Goal: Use online tool/utility: Use online tool/utility

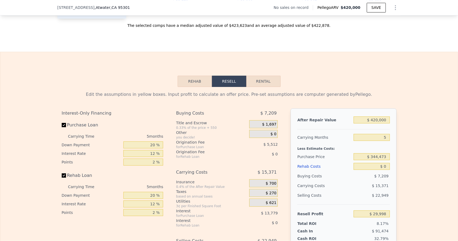
scroll to position [751, 0]
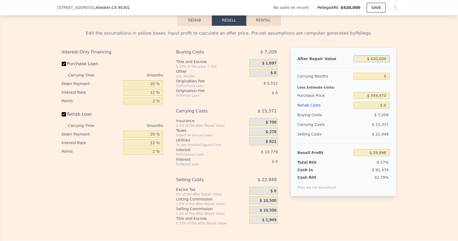
click at [387, 62] on input "$ 420,000" at bounding box center [372, 58] width 36 height 7
type input "$ 42,000"
type input "-$ 327,213"
type input "$ 4"
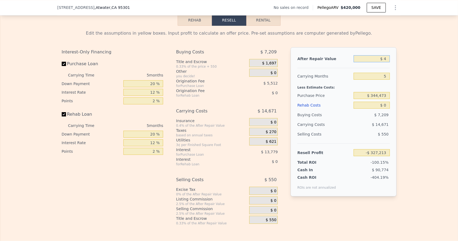
type input "-$ 366,899"
type input "$ 3"
type input "-$ 366,900"
type input "$ 39"
type input "-$ 366,866"
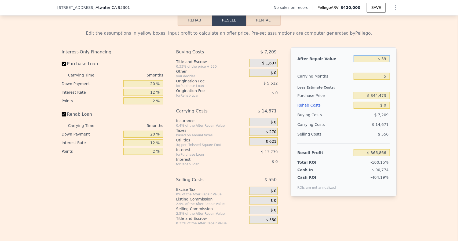
type input "$ 390"
type input "-$ 366,535"
type input "$ 3,900"
type input "-$ 363,219"
type input "$ 39,000"
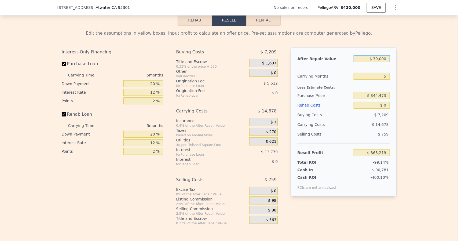
type input "-$ 330,048"
type input "$ 390,000"
type input "$ 1,648"
type input "$ 390,000"
type input "6"
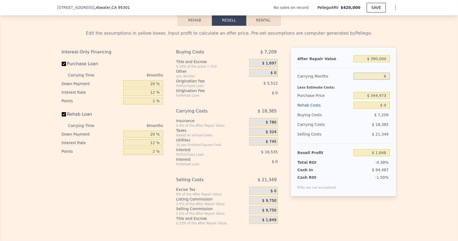
type input "-$ 1,416"
type input "6"
type input "$ 260,000"
type input "$ 88,746"
type input "$ 8,000"
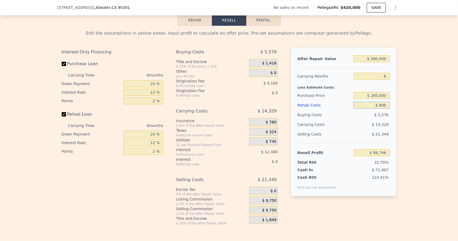
type input "$ 88,738"
type input "$ 80,000"
type input "$ 3,626"
type input "$ 80,000"
click at [384, 62] on input "$ 390,000" at bounding box center [372, 58] width 36 height 7
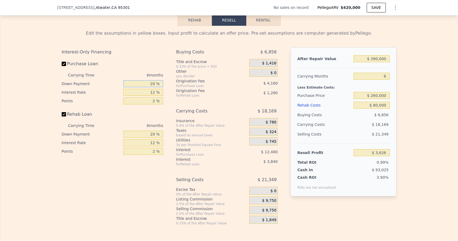
click at [156, 87] on input "20 %" at bounding box center [143, 83] width 40 height 7
type input "2 %"
type input "-$ 118"
type input "1 %"
type input "-$ 326"
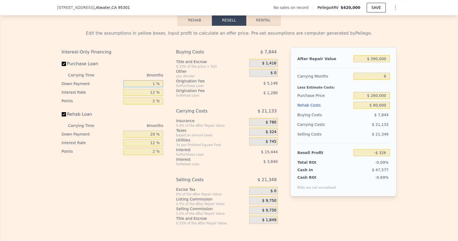
type input "10 %"
type input "$ 1,546"
type input "10 %"
type input "8 %"
type input "$ 6,226"
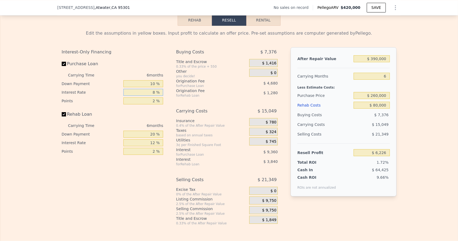
type input "89 %"
type input "-$ 88,544"
type input "895 %"
type input "-$ 1,031,564"
type input "8 %"
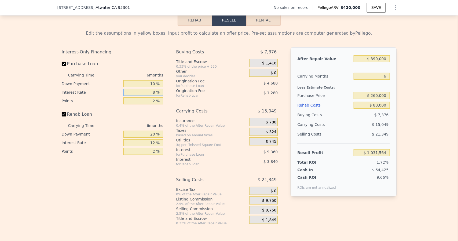
type input "$ 6,226"
type input "8.9 %"
type input "$ 5,170"
type input "8.95 %"
type input "$ 5,116"
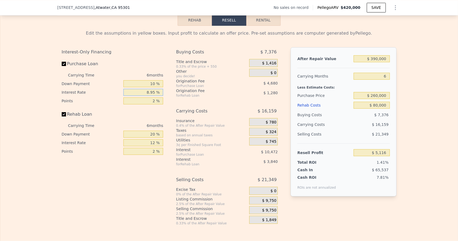
type input "8.95 %"
type input "1 %"
type input "$ 7,456"
type input "1 %"
type input "0 %"
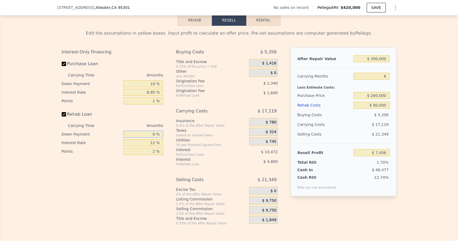
type input "$ 6,176"
type input "0 %"
type input "8 %"
type input "$ 7,778"
type input "8.9 %"
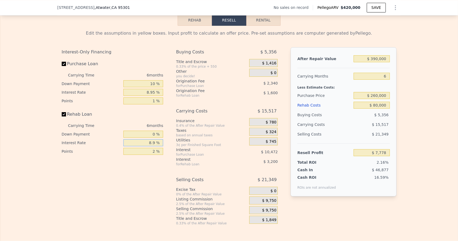
type input "$ 7,418"
type input "8.95 %"
type input "$ 7,394"
type input "8.95 %"
type input "1 %"
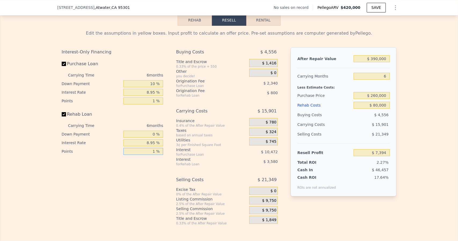
type input "$ 8,194"
type input "1 %"
click at [264, 66] on span "$ 1,416" at bounding box center [269, 63] width 14 height 5
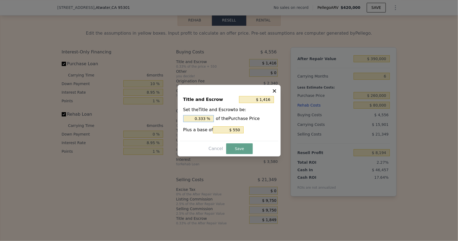
click at [208, 118] on input "0.333 %" at bounding box center [198, 118] width 31 height 7
type input "$ 1,408"
type input "0.33 %"
type input "$ 1,330"
type input "0.3 %"
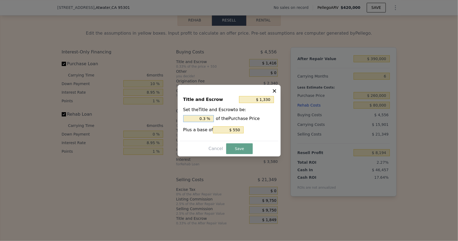
type input "$ 550"
type input "0 %"
type input "$ 3,150"
type input "1. %"
type input "$ 5,230"
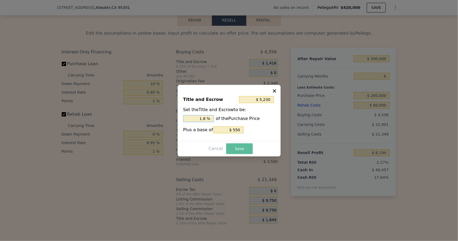
type input "1.8 %"
click at [243, 147] on button "Save" at bounding box center [239, 148] width 26 height 11
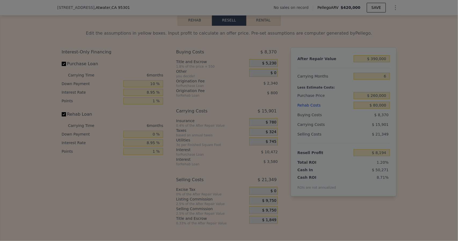
type input "$ 4,380"
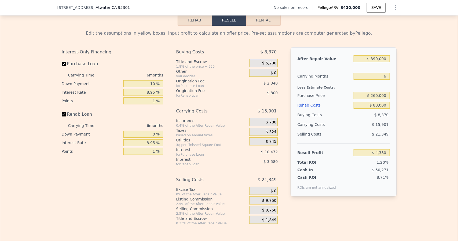
click at [268, 125] on span "$ 780" at bounding box center [271, 122] width 11 height 5
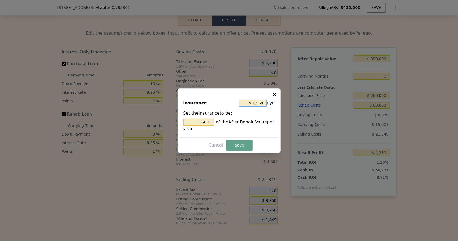
click at [265, 103] on input "$ 1,560" at bounding box center [253, 103] width 28 height 7
type input "$ 156"
type input "0.04 %"
type input "$ 15"
type input "0.004 %"
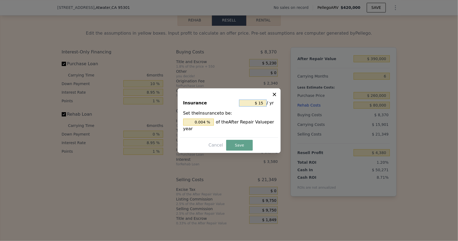
type input "$ 1"
type input "0.000 %"
type input "$ 3"
type input "0.001 %"
type input "$ 36"
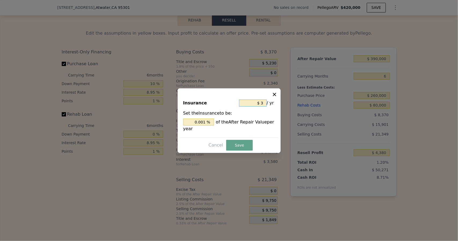
type input "0.009 %"
type input "$ 360"
type input "0.092 %"
type input "$ 3,600"
type input "0.923 %"
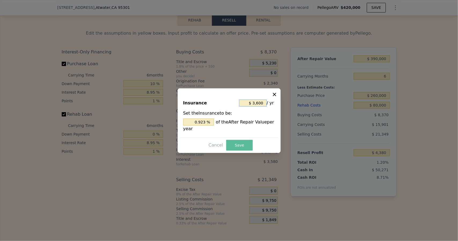
type input "$ 3,600"
click at [237, 143] on button "Save" at bounding box center [239, 145] width 26 height 11
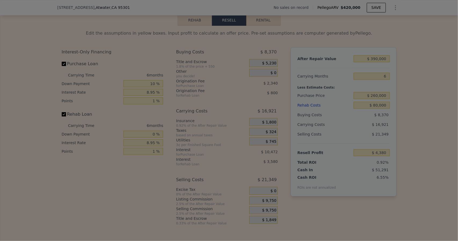
type input "$ 3,360"
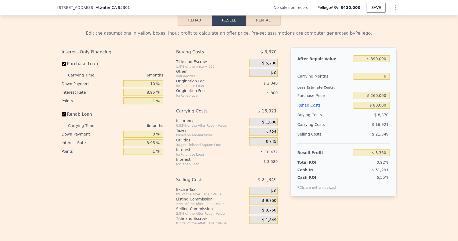
click at [271, 134] on span "$ 324" at bounding box center [271, 132] width 11 height 5
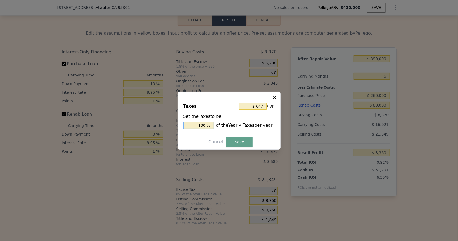
click at [208, 124] on input "100 %" at bounding box center [198, 125] width 31 height 7
type input "$ 65"
type input "10 %"
type input "$ 6"
type input "1 %"
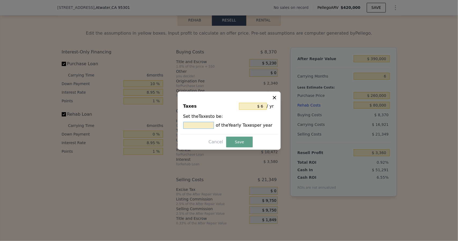
type input "$ 39"
type input "6 %"
type input "$ 388"
type input "60 %"
type input "$ 3,882"
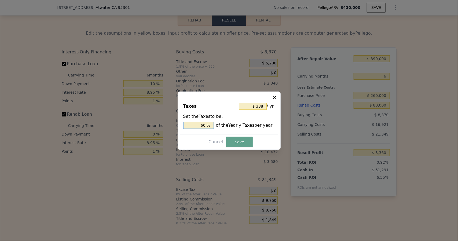
type input "600 %"
type input "$ 388"
type input "60 %"
type input "$ 39"
type input "6 %"
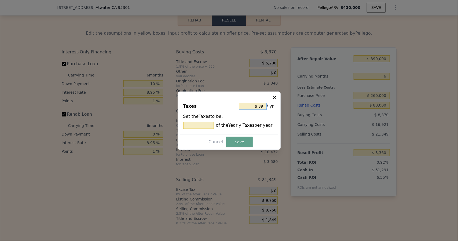
click at [265, 104] on input "$ 39" at bounding box center [253, 106] width 28 height 7
type input "$ 3"
type input "0.464 %"
type input "$ 36"
type input "5.564 %"
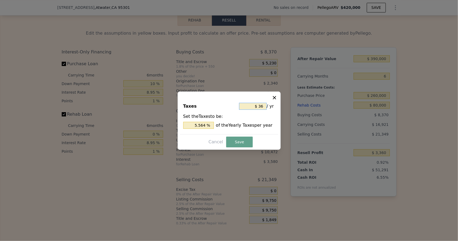
type input "$ 360"
type input "55.641 %"
type input "$ 3,600"
type input "556.414 %"
type input "$ 3,600"
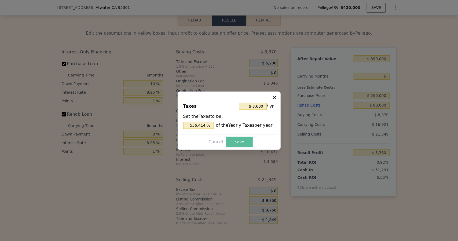
click at [231, 143] on button "Save" at bounding box center [239, 142] width 26 height 11
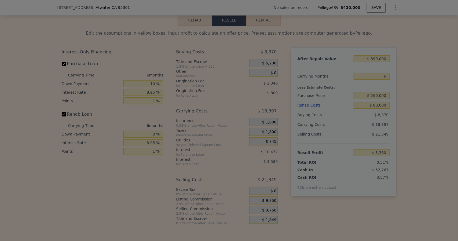
type input "$ 1,884"
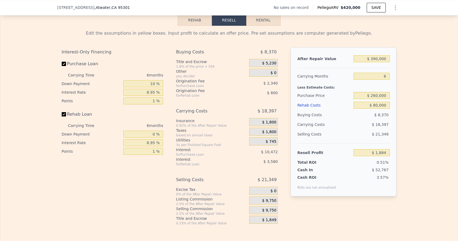
click at [270, 203] on span "$ 9,750" at bounding box center [269, 200] width 14 height 5
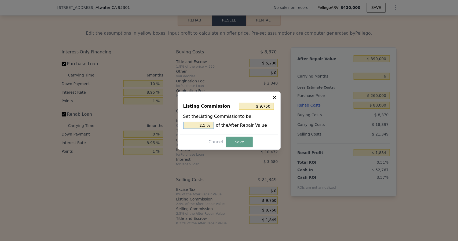
click at [203, 126] on input "2.5 %" at bounding box center [198, 125] width 31 height 7
type input "$ 1,950"
type input ".5 %"
type input "$ 5,850"
type input "1.5 %"
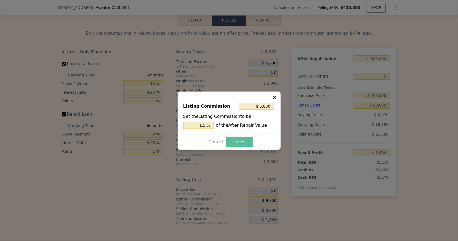
click at [240, 139] on button "Save" at bounding box center [239, 142] width 26 height 11
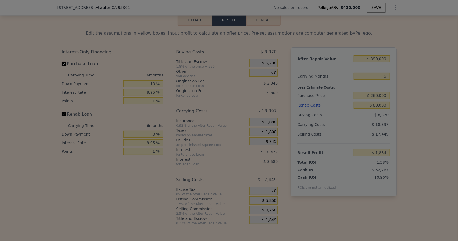
type input "$ 5,784"
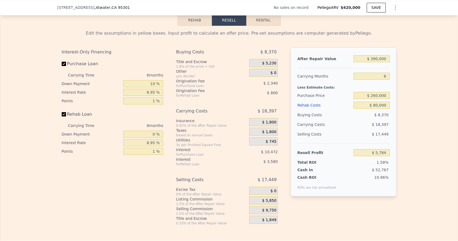
click at [266, 213] on span "$ 9,750" at bounding box center [269, 210] width 14 height 5
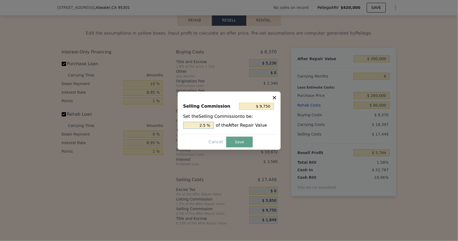
click at [208, 126] on input "2.5 %" at bounding box center [198, 125] width 31 height 7
type input "$ 7,800"
type input "2. %"
type input "$ 8,580"
type input "2.2 %"
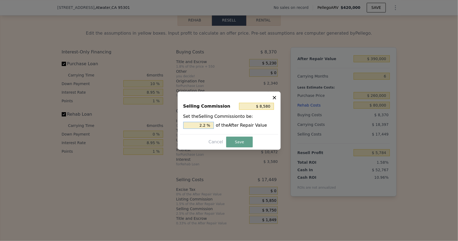
type input "$ 8,775"
type input "2.25 %"
click at [247, 140] on button "Save" at bounding box center [239, 142] width 26 height 11
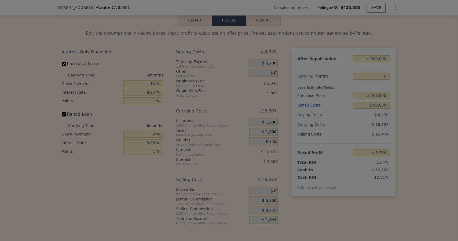
type input "$ 6,759"
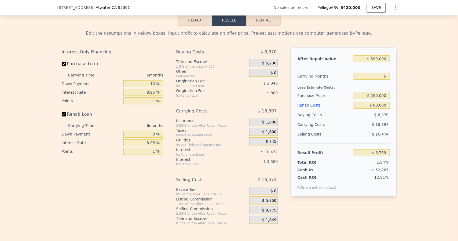
click at [267, 222] on span "$ 1,849" at bounding box center [269, 220] width 14 height 5
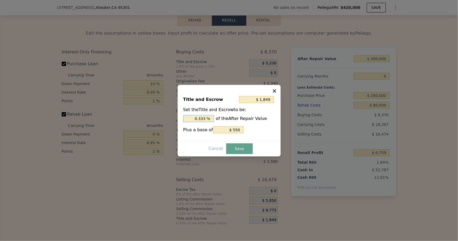
click at [208, 121] on input "0.333 %" at bounding box center [198, 118] width 31 height 7
type input "$ 1,837"
type input "0.33 %"
type input "$ 1,720"
type input "0.3 %"
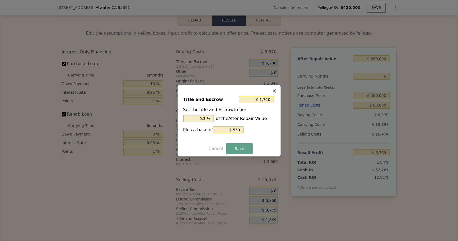
type input "$ 550"
type input "0 %"
type input ". %"
type input "$ 3,280"
type input "0.7 %"
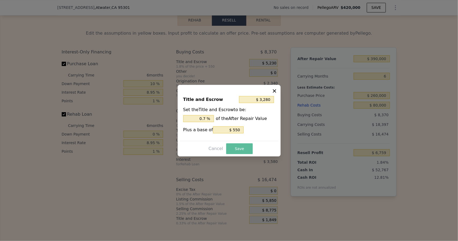
click at [235, 152] on button "Save" at bounding box center [239, 148] width 26 height 11
type input "$ 5,328"
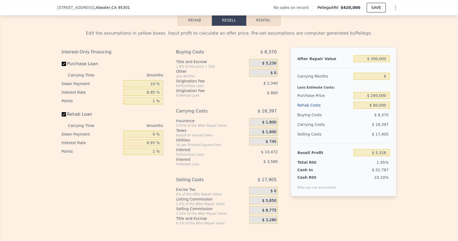
drag, startPoint x: 335, startPoint y: 126, endPoint x: 260, endPoint y: 170, distance: 87.4
drag, startPoint x: 260, startPoint y: 170, endPoint x: 225, endPoint y: 104, distance: 74.3
click at [225, 104] on div "Buying Costs $ 8,370 Title and Escrow 1.8% of the price + 550 $ 5,230 Other you…" at bounding box center [227, 136] width 102 height 178
click at [375, 99] on input "$ 260,000" at bounding box center [372, 95] width 36 height 7
type input "$ 245,000"
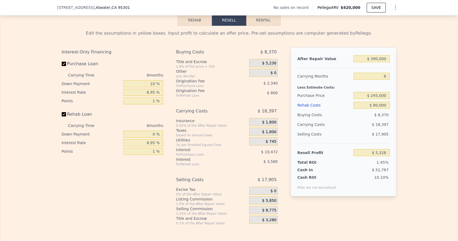
type input "$ 21,333"
click at [422, 157] on div "Edit the assumptions in yellow boxes. Input profit to calculate an offer price.…" at bounding box center [228, 126] width 457 height 200
click at [386, 99] on input "$ 245,000" at bounding box center [372, 95] width 36 height 7
click at [387, 62] on input "$ 390,000" at bounding box center [372, 58] width 36 height 7
click at [404, 170] on div "Edit the assumptions in yellow boxes. Input profit to calculate an offer price.…" at bounding box center [228, 126] width 457 height 200
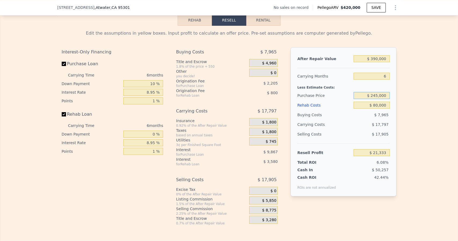
click at [377, 99] on input "$ 245,000" at bounding box center [372, 95] width 36 height 7
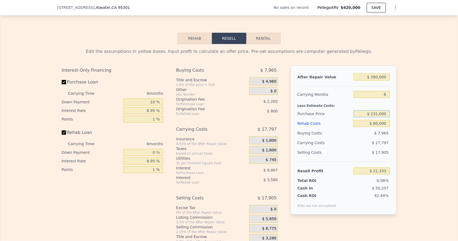
scroll to position [724, 0]
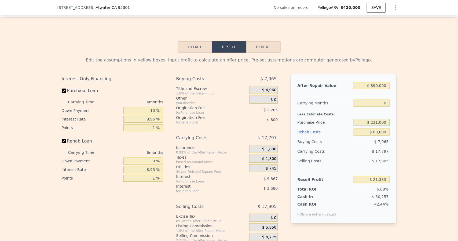
type input "$ 231,000"
click at [413, 166] on div "Edit the assumptions in yellow boxes. Input profit to calculate an offer price.…" at bounding box center [228, 153] width 457 height 200
type input "$ 36,275"
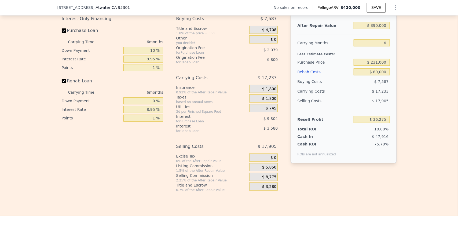
scroll to position [778, 0]
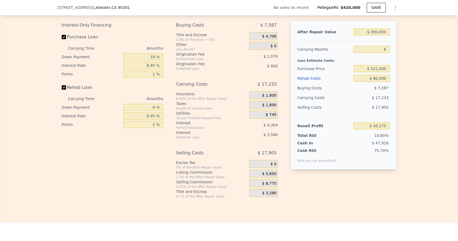
click at [388, 39] on div "After Repair Value $ 390,000 Carrying Months 6 Less Estimate Costs: Purchase Pr…" at bounding box center [344, 94] width 106 height 149
click at [386, 35] on input "$ 390,000" at bounding box center [372, 31] width 36 height 7
type input "$ 3"
type input "-$ 334,533"
type input "-$ 334,567"
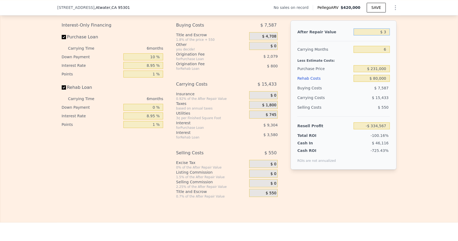
type input "$ 39"
type input "-$ 334,533"
type input "$ 390"
type input "-$ 334,200"
type input "$ 3,900"
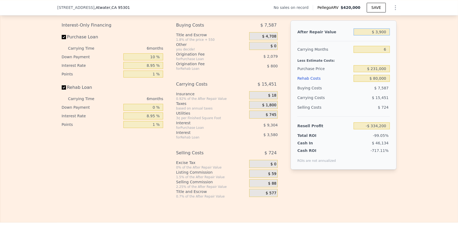
type input "-$ 330,862"
type input "$ 39,000"
type input "-$ 297,486"
type input "$ 390,000"
type input "$ 36,275"
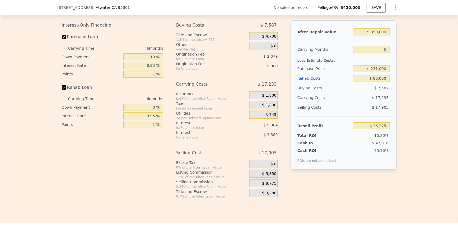
click at [391, 190] on div "After Repair Value $ 390,000 Carrying Months 6 Less Estimate Costs: Purchase Pr…" at bounding box center [344, 105] width 106 height 170
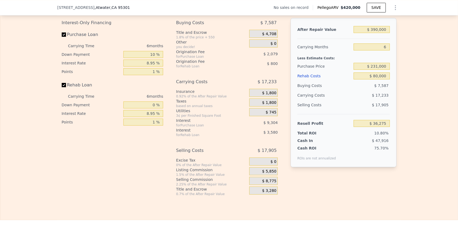
scroll to position [779, 0]
